Goal: Transaction & Acquisition: Download file/media

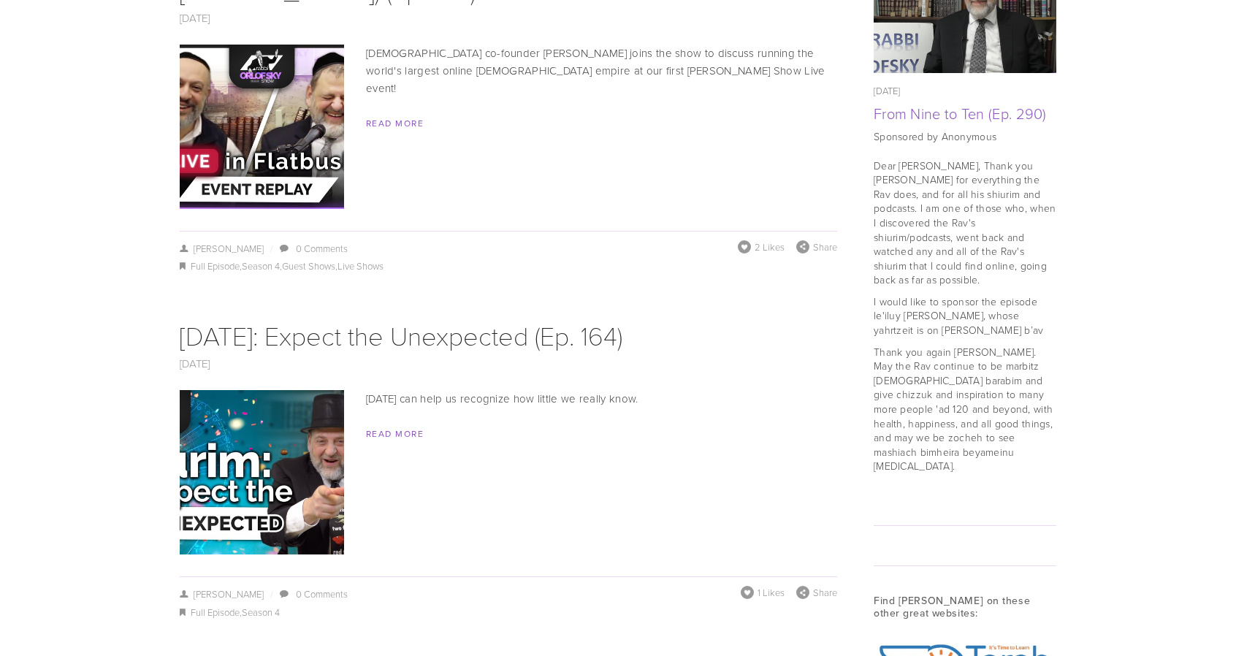
scroll to position [1545, 0]
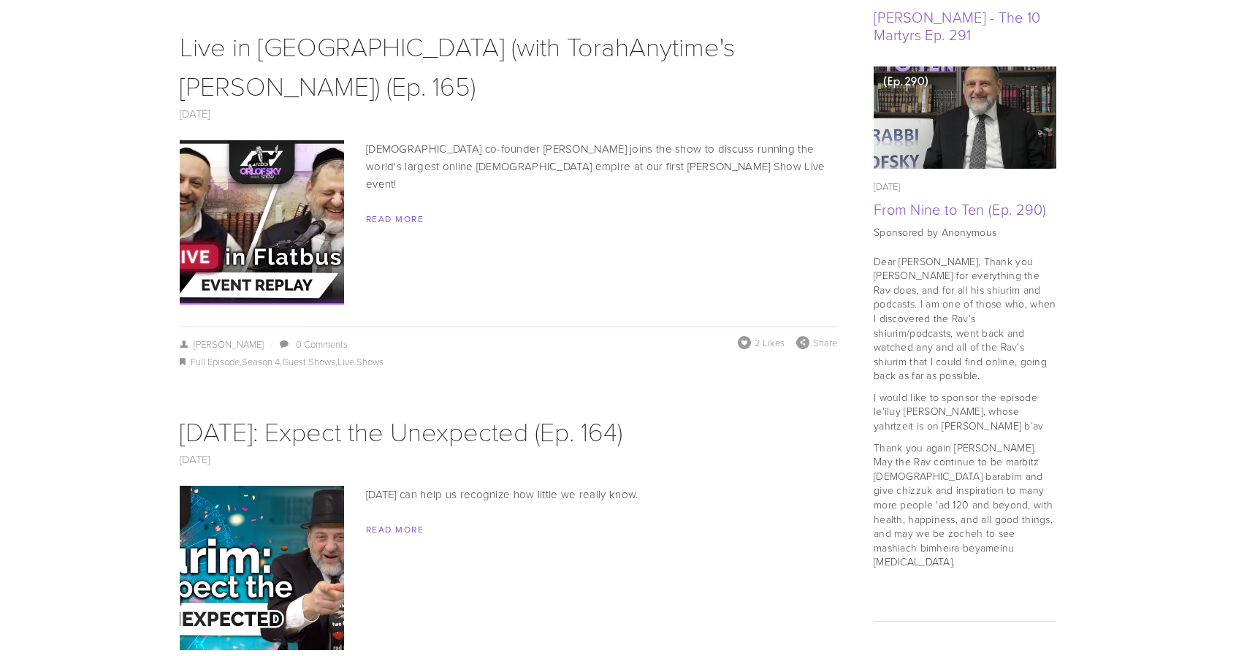
scroll to position [1434, 0]
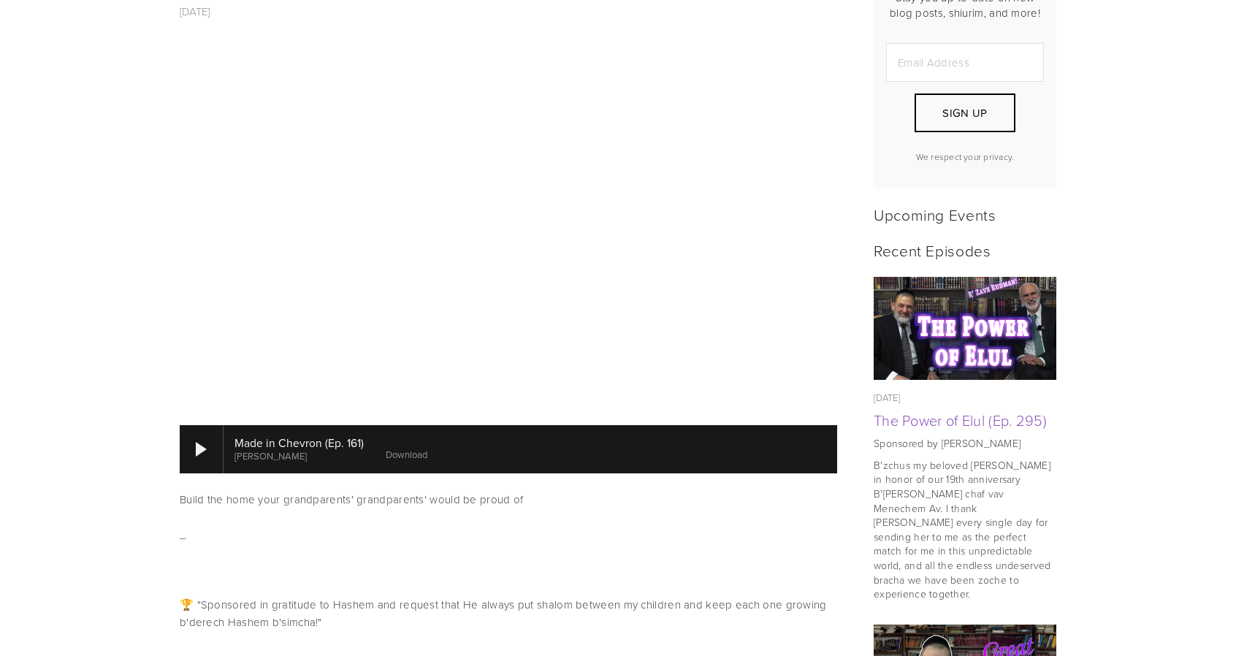
scroll to position [475, 0]
click at [398, 448] on link "Download" at bounding box center [407, 454] width 42 height 13
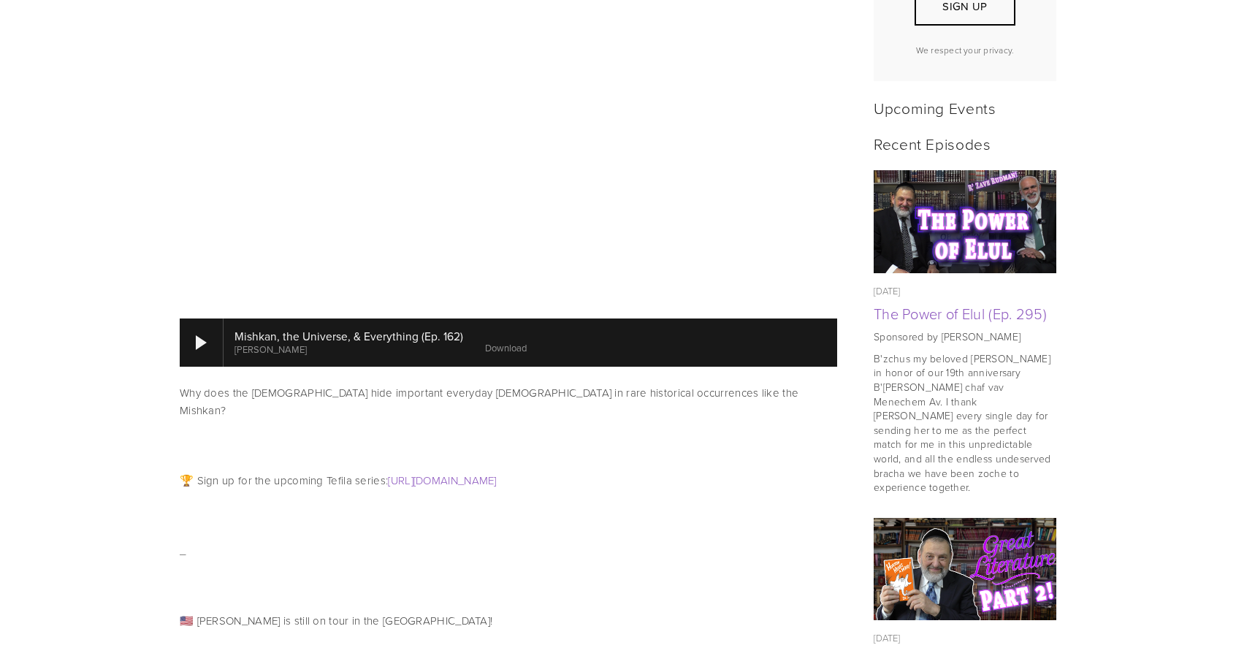
scroll to position [585, 0]
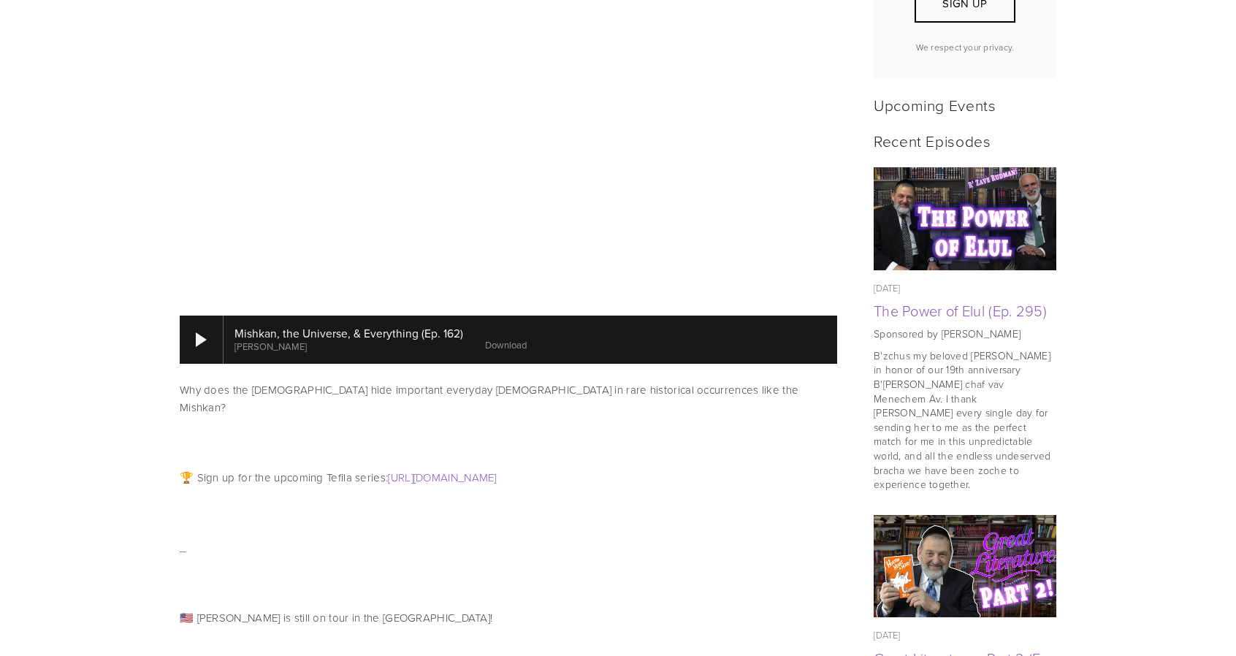
click at [494, 338] on link "Download" at bounding box center [506, 344] width 42 height 13
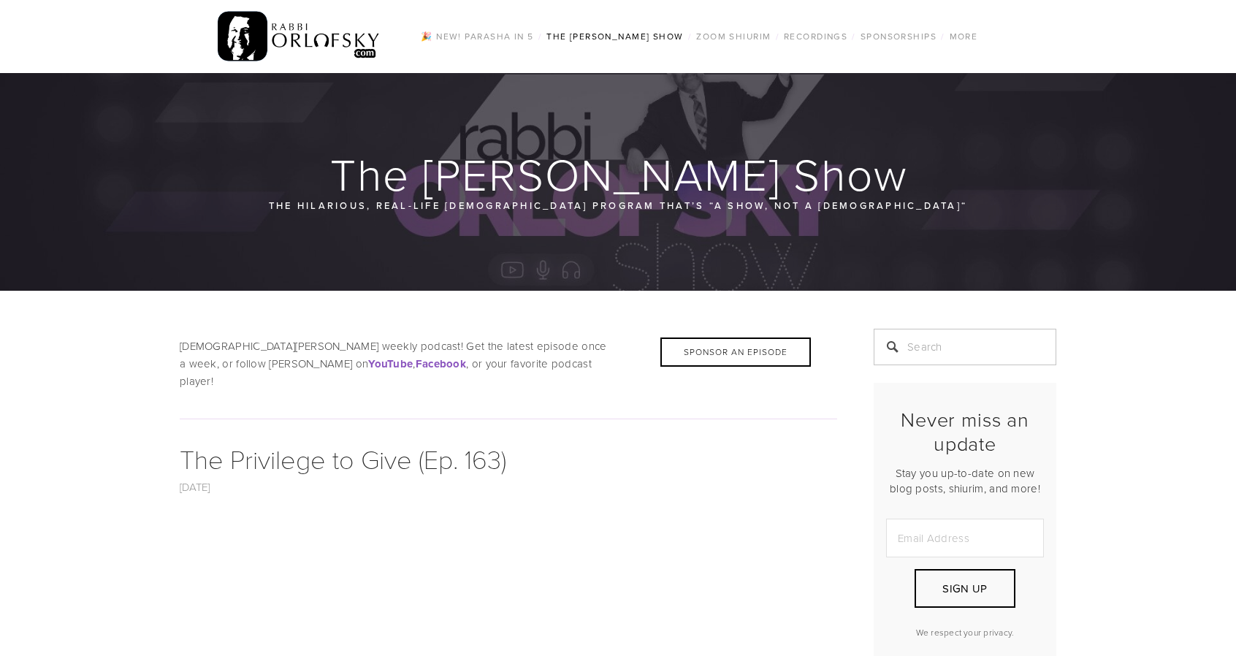
scroll to position [435, 0]
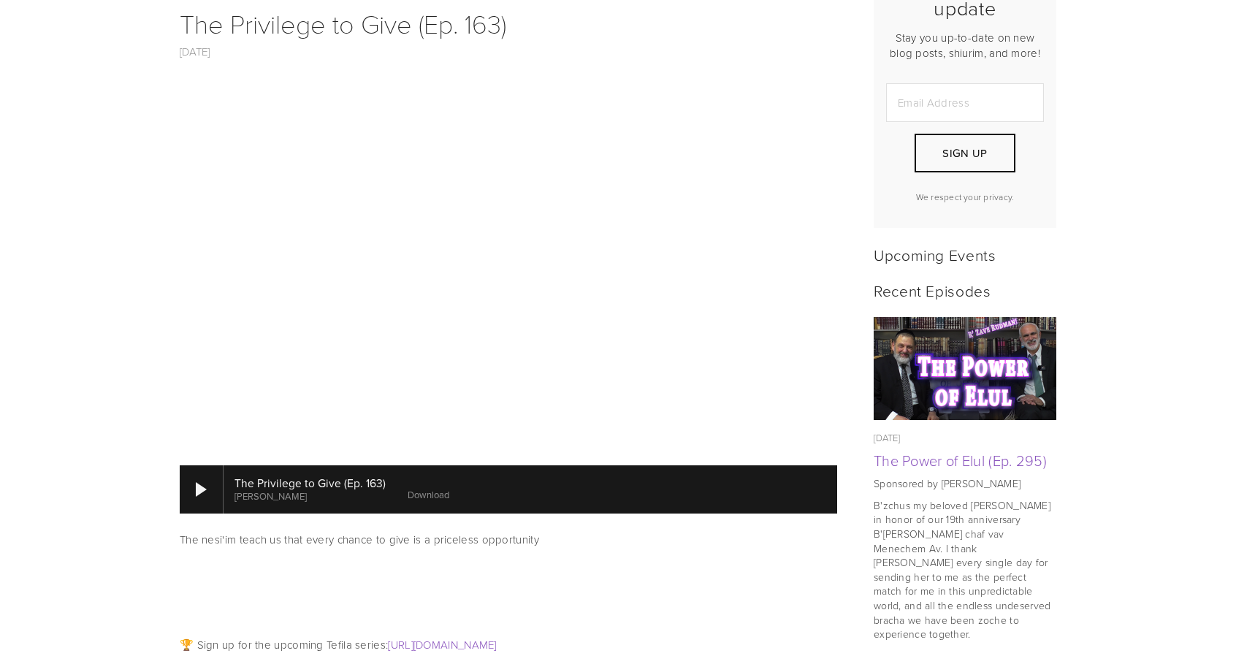
click at [421, 488] on link "Download" at bounding box center [429, 494] width 42 height 13
